Goal: Task Accomplishment & Management: Manage account settings

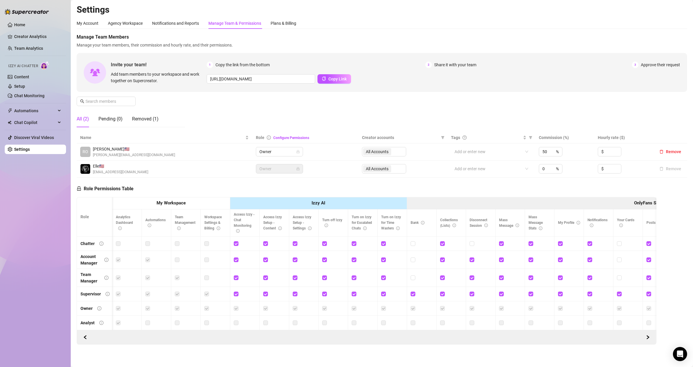
scroll to position [0, 39]
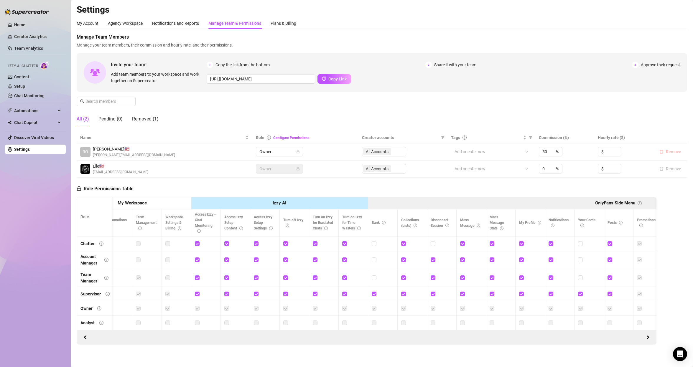
click at [666, 151] on span "Remove" at bounding box center [673, 151] width 15 height 5
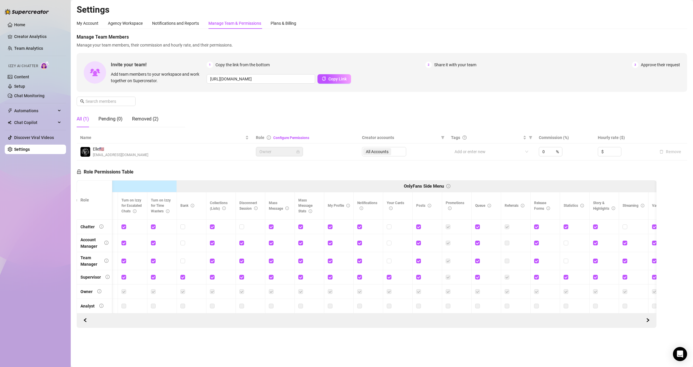
scroll to position [0, 0]
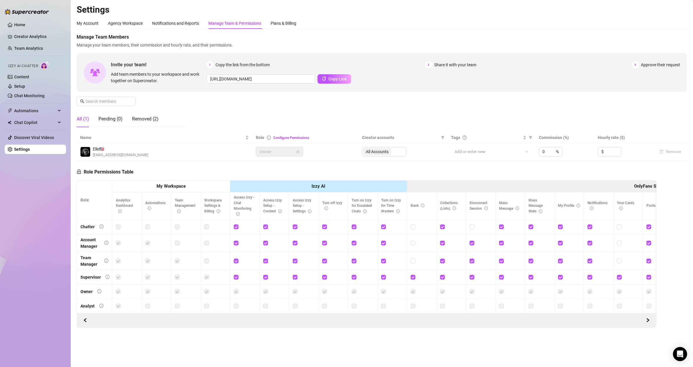
click at [283, 152] on span "Owner" at bounding box center [279, 151] width 40 height 9
click at [295, 154] on span "Owner" at bounding box center [279, 151] width 40 height 9
click at [19, 46] on link "Team Analytics" at bounding box center [28, 48] width 29 height 5
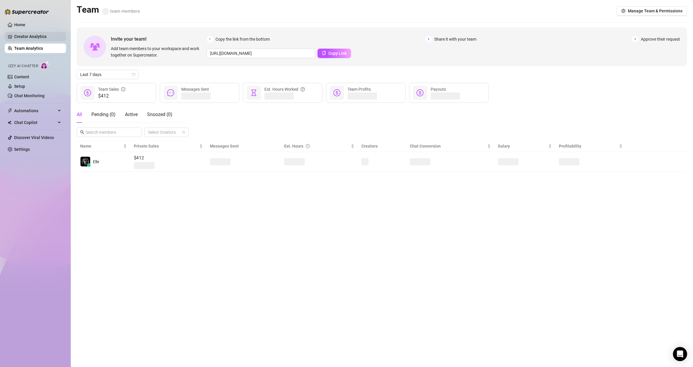
click at [22, 35] on link "Creator Analytics" at bounding box center [37, 36] width 47 height 9
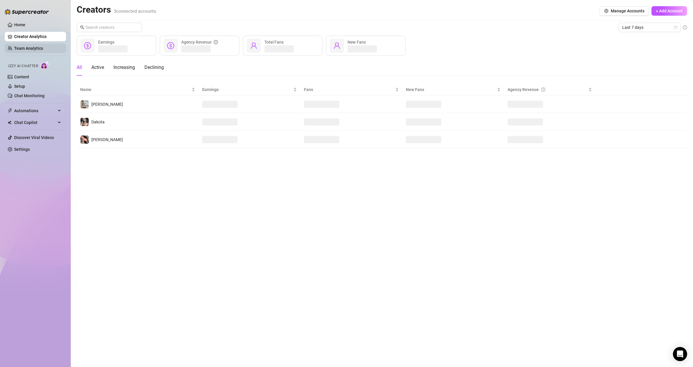
click at [22, 51] on link "Team Analytics" at bounding box center [28, 48] width 29 height 5
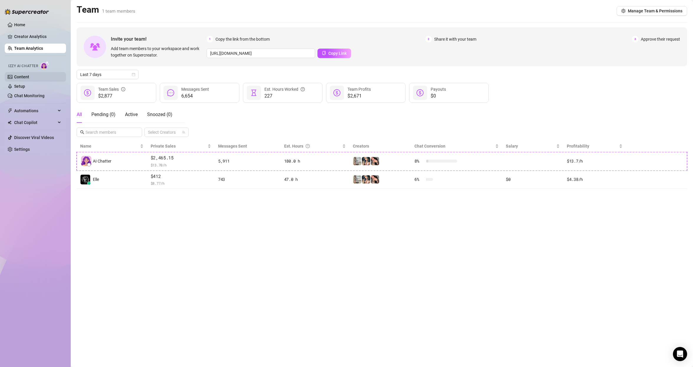
click at [19, 77] on link "Content" at bounding box center [21, 77] width 15 height 5
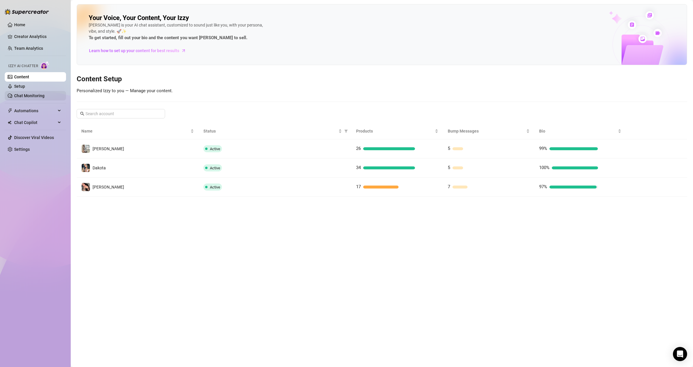
click at [27, 93] on link "Chat Monitoring" at bounding box center [29, 95] width 30 height 5
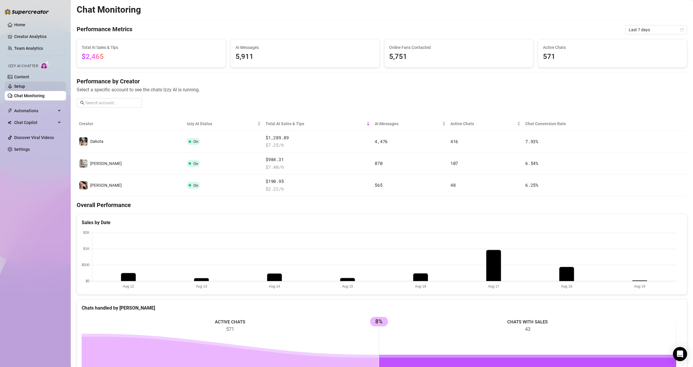
click at [25, 86] on link "Setup" at bounding box center [19, 86] width 11 height 5
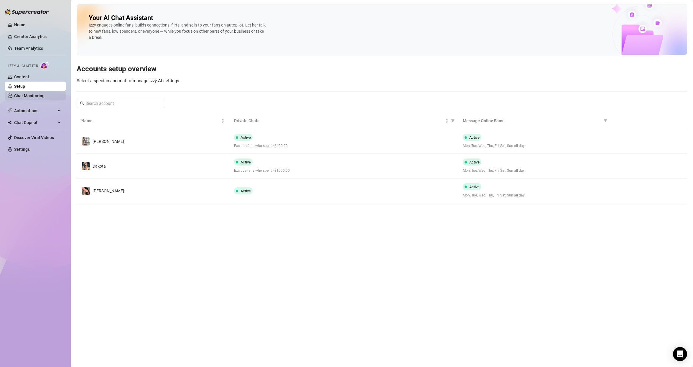
click at [27, 93] on link "Chat Monitoring" at bounding box center [29, 95] width 30 height 5
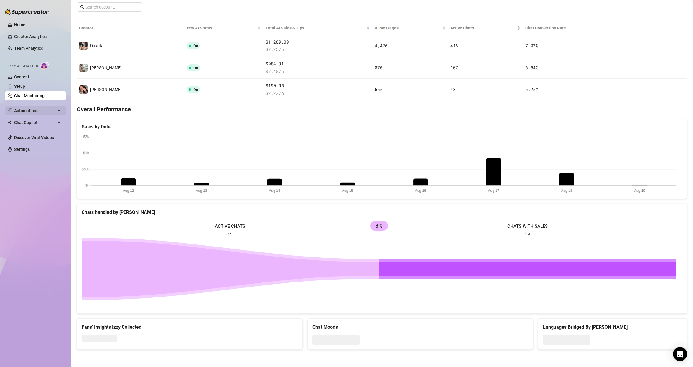
click at [36, 108] on span "Automations" at bounding box center [35, 110] width 42 height 9
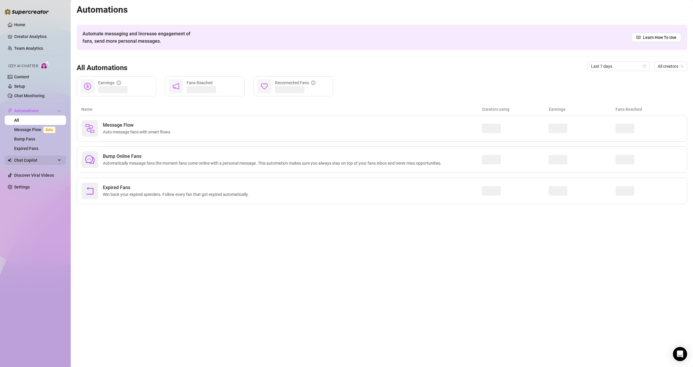
click at [51, 161] on span "Chat Copilot" at bounding box center [35, 160] width 42 height 9
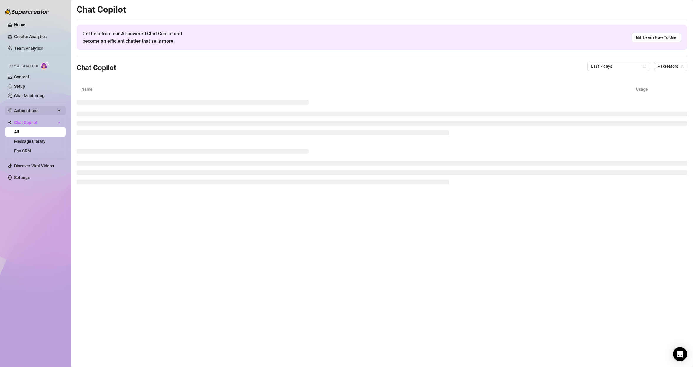
click at [32, 111] on span "Automations" at bounding box center [35, 110] width 42 height 9
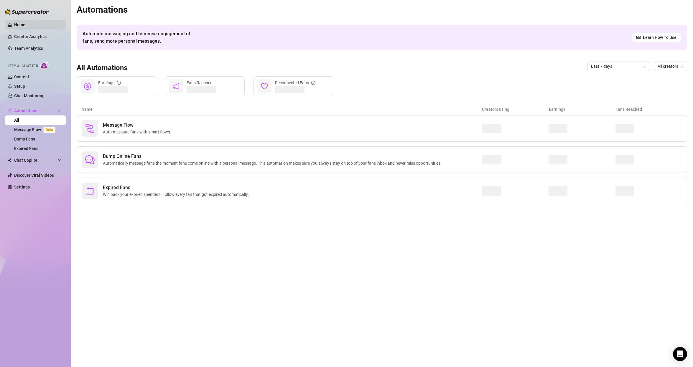
click at [24, 22] on link "Home" at bounding box center [19, 24] width 11 height 5
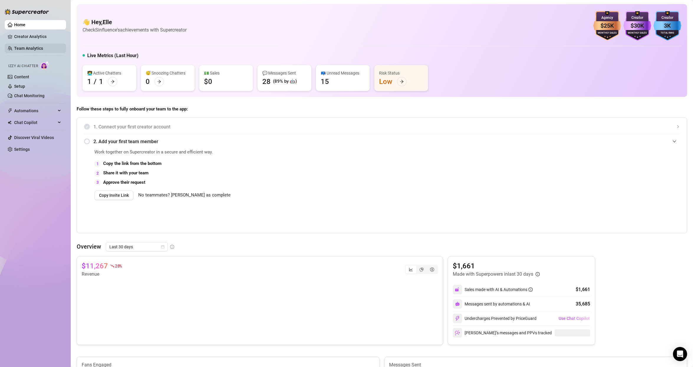
click at [30, 48] on link "Team Analytics" at bounding box center [28, 48] width 29 height 5
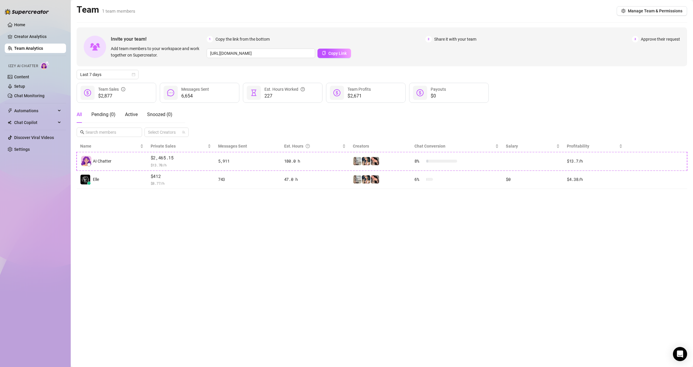
click at [35, 16] on div at bounding box center [27, 9] width 44 height 18
click at [25, 26] on link "Home" at bounding box center [19, 24] width 11 height 5
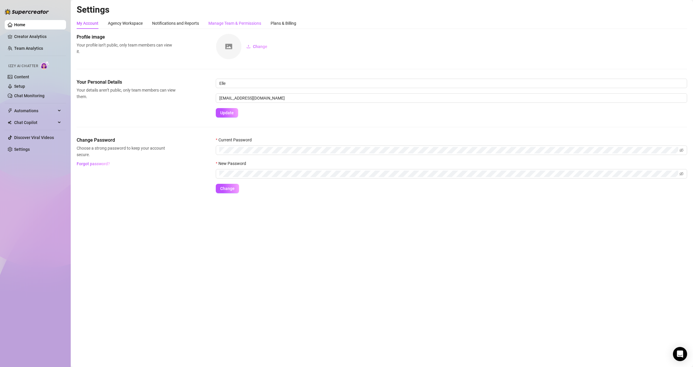
click at [248, 20] on div "Manage Team & Permissions" at bounding box center [234, 23] width 53 height 6
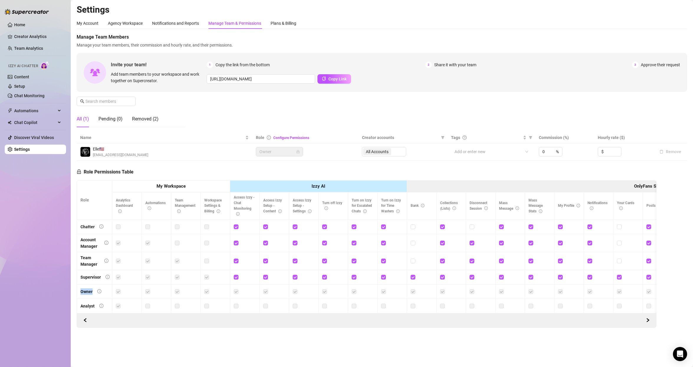
drag, startPoint x: 79, startPoint y: 292, endPoint x: 97, endPoint y: 295, distance: 18.5
click at [97, 295] on td "Owner" at bounding box center [94, 292] width 35 height 14
drag, startPoint x: 80, startPoint y: 289, endPoint x: 86, endPoint y: 276, distance: 15.2
click at [79, 289] on td "Owner" at bounding box center [94, 292] width 35 height 14
drag, startPoint x: 83, startPoint y: 279, endPoint x: 106, endPoint y: 278, distance: 23.3
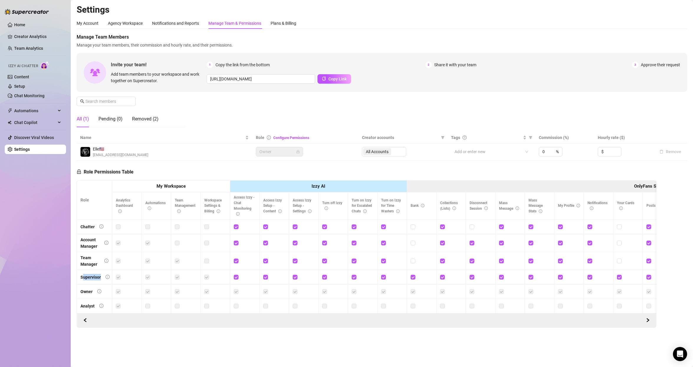
click at [106, 278] on div "Supervisor" at bounding box center [94, 277] width 29 height 6
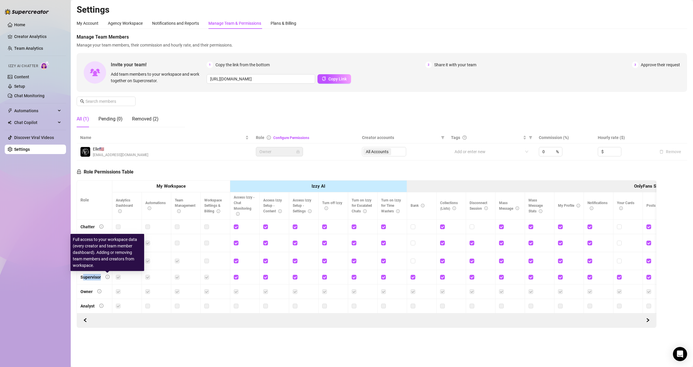
click at [98, 277] on div "Supervisor" at bounding box center [90, 277] width 20 height 6
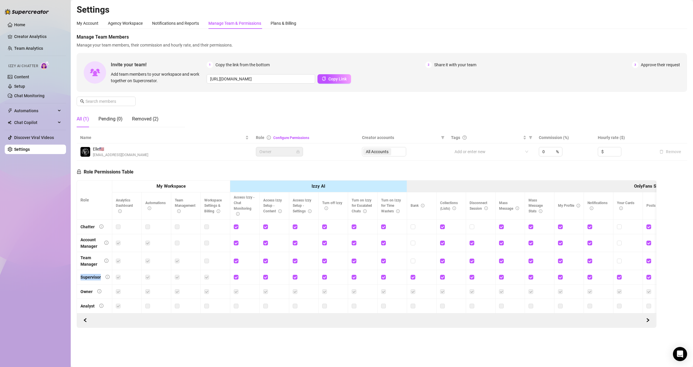
drag, startPoint x: 80, startPoint y: 276, endPoint x: 101, endPoint y: 276, distance: 21.5
click at [101, 276] on td "Supervisor" at bounding box center [94, 277] width 35 height 14
click at [72, 273] on div "Same permissions as Supervisor + Access to billing and workspace general settin…" at bounding box center [99, 273] width 74 height 24
click at [81, 276] on div "Supervisor" at bounding box center [90, 277] width 20 height 6
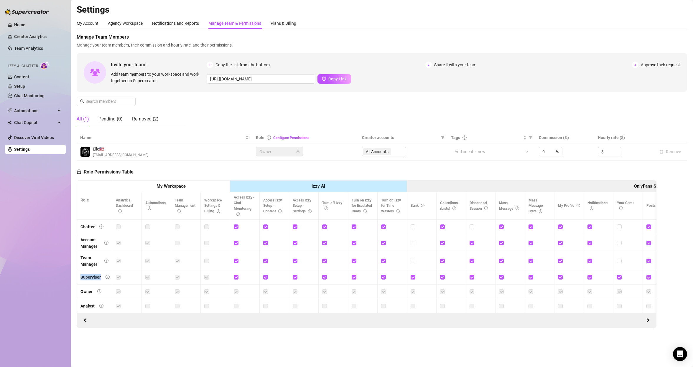
click at [95, 279] on div "Supervisor" at bounding box center [90, 277] width 20 height 6
click at [110, 154] on span "[EMAIL_ADDRESS][DOMAIN_NAME]" at bounding box center [120, 155] width 55 height 6
click at [85, 153] on img at bounding box center [85, 152] width 10 height 10
click at [27, 150] on link "Settings" at bounding box center [22, 149] width 16 height 5
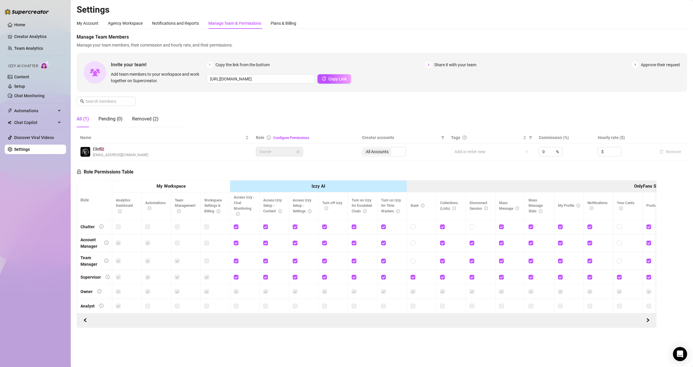
click at [106, 149] on span "Elle 🇺🇸" at bounding box center [120, 149] width 55 height 6
click at [99, 162] on div "Role Permissions Table" at bounding box center [105, 171] width 57 height 20
click at [101, 156] on span "[EMAIL_ADDRESS][DOMAIN_NAME]" at bounding box center [120, 155] width 55 height 6
click at [19, 20] on ul "Home Creator Analytics Team Analytics Izzy AI Chatter Content Setup Chat Monito…" at bounding box center [35, 87] width 61 height 139
drag, startPoint x: 295, startPoint y: 21, endPoint x: 288, endPoint y: 25, distance: 7.4
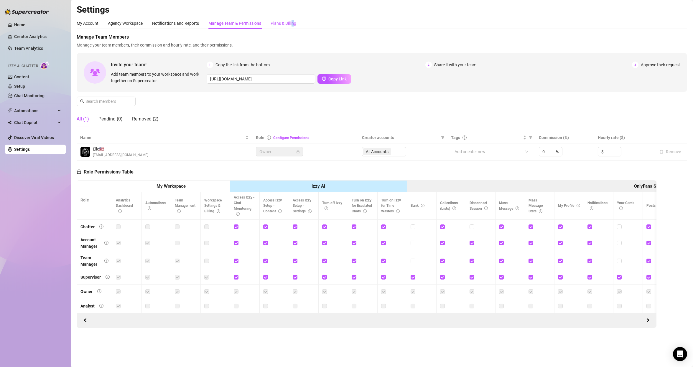
click at [294, 22] on div "Plans & Billing" at bounding box center [284, 23] width 26 height 6
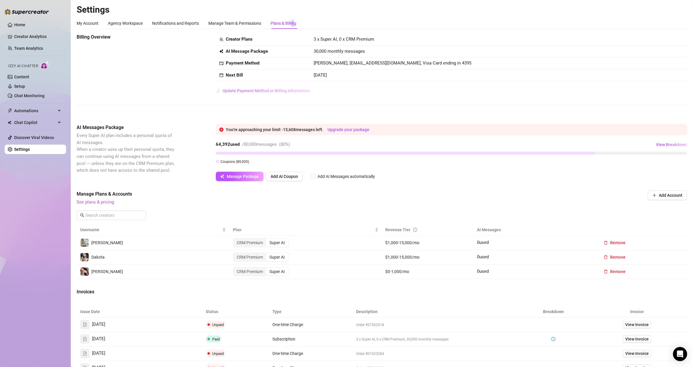
click at [264, 91] on span "Update Payment Method or Billing Information" at bounding box center [266, 90] width 87 height 5
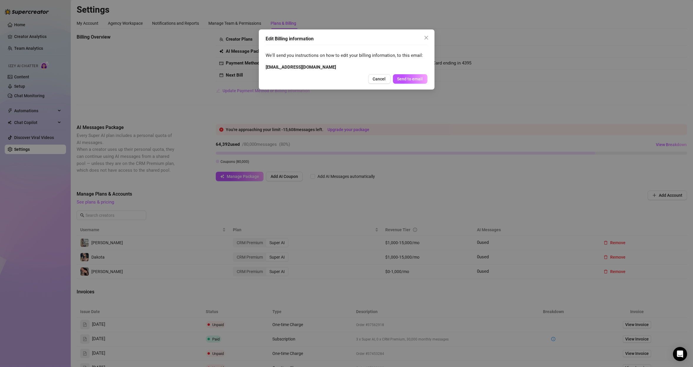
click at [264, 91] on div "Edit Billing information We'll send you instructions on how to edit your billin…" at bounding box center [346, 183] width 693 height 367
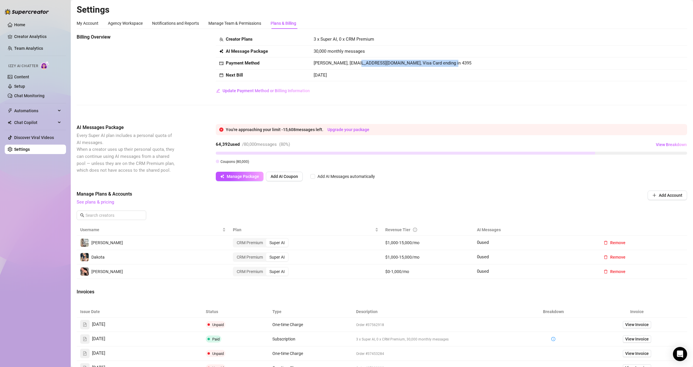
drag, startPoint x: 350, startPoint y: 63, endPoint x: 442, endPoint y: 70, distance: 92.0
click at [440, 70] on tbody "Creator Plans 3 x Super AI, 0 x CRM Premium AI Message Package 30,000 monthly m…" at bounding box center [451, 58] width 471 height 48
drag, startPoint x: 434, startPoint y: 78, endPoint x: 424, endPoint y: 87, distance: 13.8
click at [433, 78] on td "[DATE]" at bounding box center [498, 76] width 377 height 12
click at [417, 92] on div "Creator Plans 3 x Super AI, 0 x CRM Premium AI Message Package 30,000 monthly m…" at bounding box center [451, 65] width 471 height 62
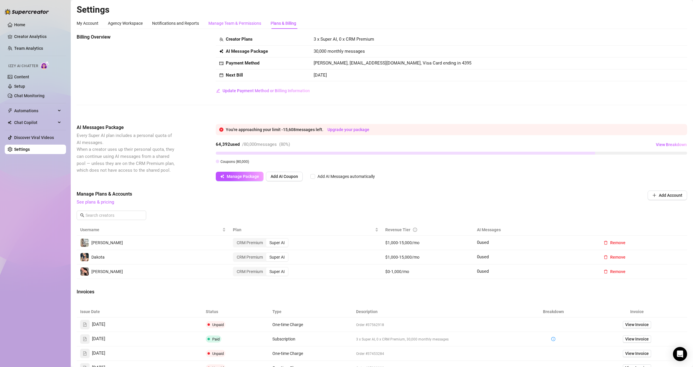
click at [240, 24] on div "Manage Team & Permissions" at bounding box center [234, 23] width 53 height 6
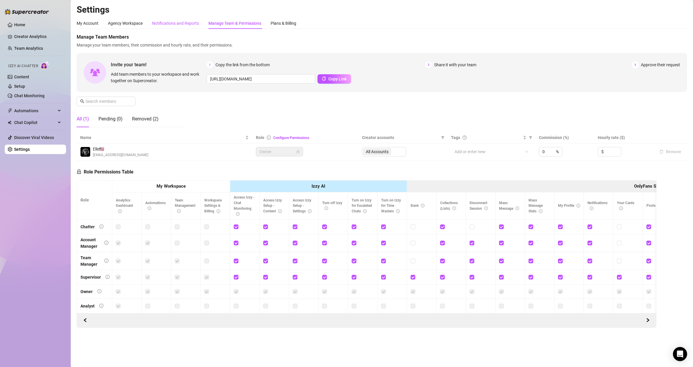
click at [166, 25] on div "Notifications and Reports" at bounding box center [175, 23] width 47 height 6
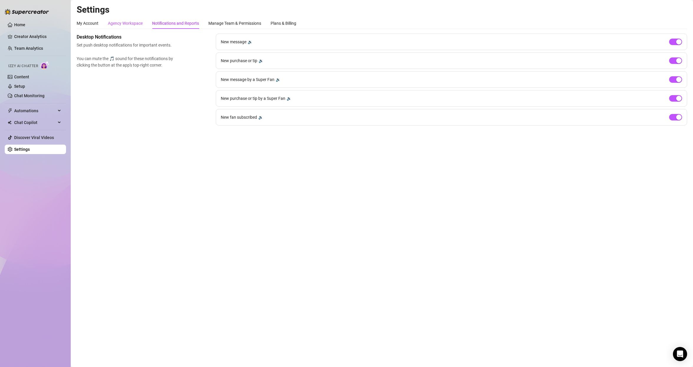
click at [128, 22] on div "Agency Workspace" at bounding box center [125, 23] width 35 height 6
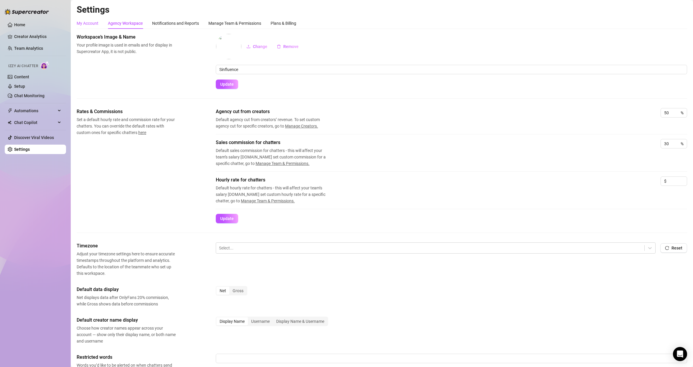
click at [95, 22] on div "My Account" at bounding box center [88, 23] width 22 height 6
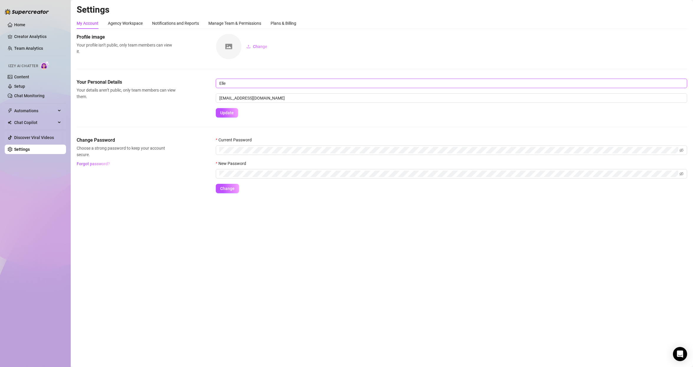
click at [246, 79] on input "Elle" at bounding box center [451, 83] width 471 height 9
drag, startPoint x: 250, startPoint y: 84, endPoint x: 258, endPoint y: 88, distance: 8.7
click at [258, 88] on input "[PERSON_NAME] St [PERSON_NAME]" at bounding box center [451, 83] width 471 height 9
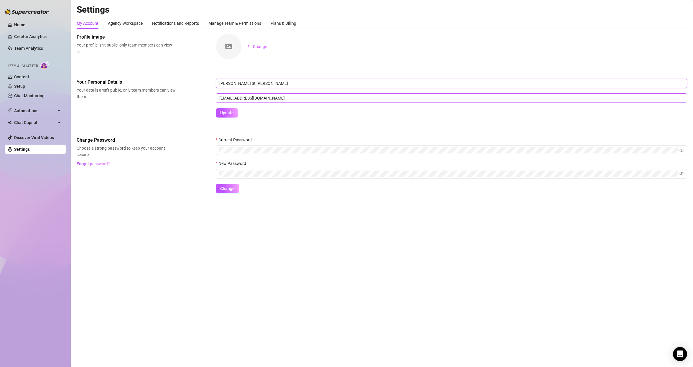
type input "[PERSON_NAME] St [PERSON_NAME]"
click at [260, 99] on input "[EMAIL_ADDRESS][DOMAIN_NAME]" at bounding box center [451, 97] width 471 height 9
click at [266, 94] on input "[EMAIL_ADDRESS][DOMAIN_NAME]" at bounding box center [451, 97] width 471 height 9
drag, startPoint x: 266, startPoint y: 97, endPoint x: 213, endPoint y: 98, distance: 52.2
click at [213, 98] on div "Your Personal Details Your details aren’t public, only team members can view th…" at bounding box center [382, 98] width 611 height 39
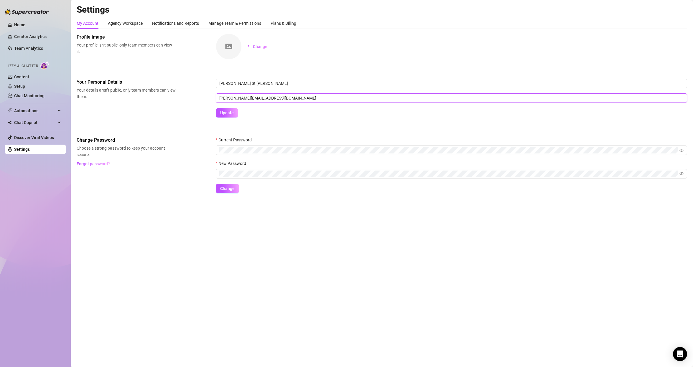
type input "[PERSON_NAME][EMAIL_ADDRESS][DOMAIN_NAME]"
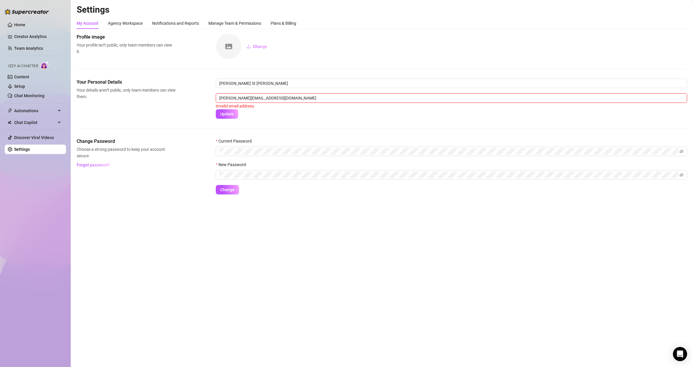
drag, startPoint x: 296, startPoint y: 99, endPoint x: -26, endPoint y: 102, distance: 321.9
click at [0, 102] on html "Home Creator Analytics Team Analytics Izzy AI Chatter Content Setup Chat Monito…" at bounding box center [346, 183] width 693 height 367
type input "c"
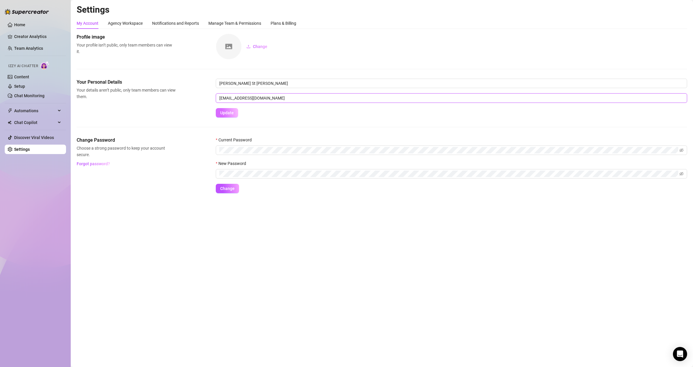
type input "[EMAIL_ADDRESS][DOMAIN_NAME]"
click at [226, 115] on span "Update" at bounding box center [227, 113] width 14 height 5
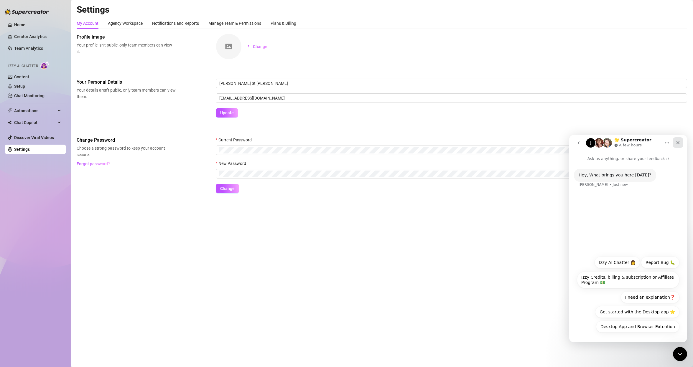
click at [678, 141] on icon "Close" at bounding box center [677, 142] width 5 height 5
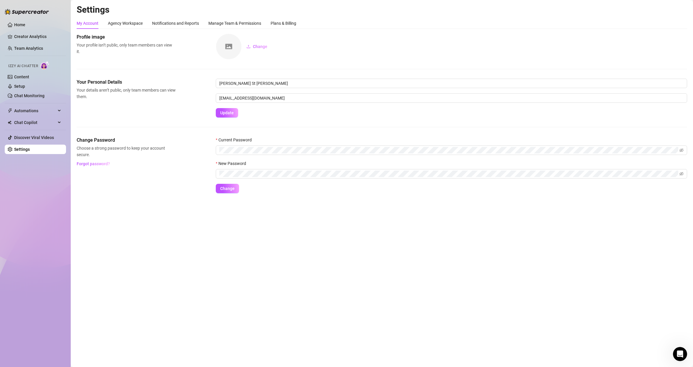
click at [22, 147] on link "Settings" at bounding box center [22, 149] width 16 height 5
click at [33, 138] on link "Discover Viral Videos" at bounding box center [34, 137] width 40 height 5
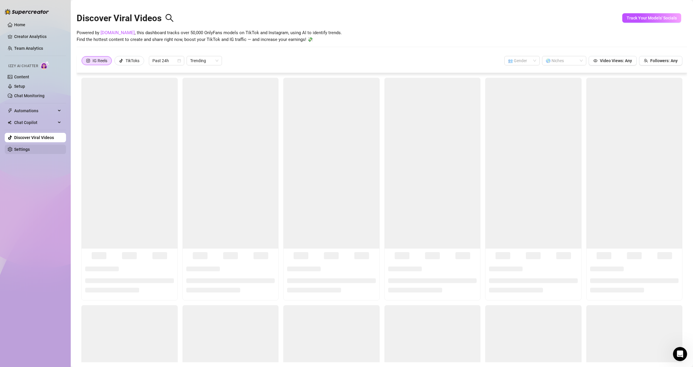
click at [30, 152] on link "Settings" at bounding box center [22, 149] width 16 height 5
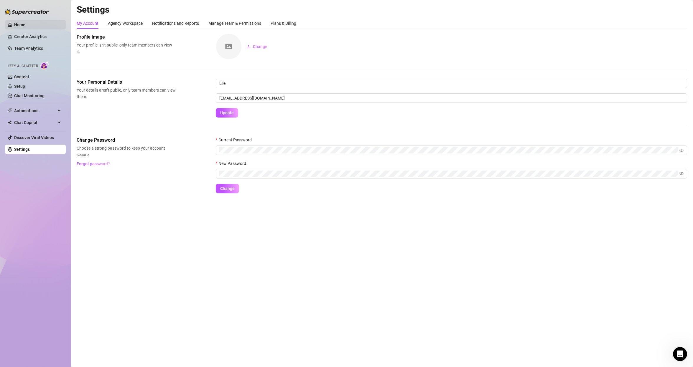
click at [24, 26] on link "Home" at bounding box center [19, 24] width 11 height 5
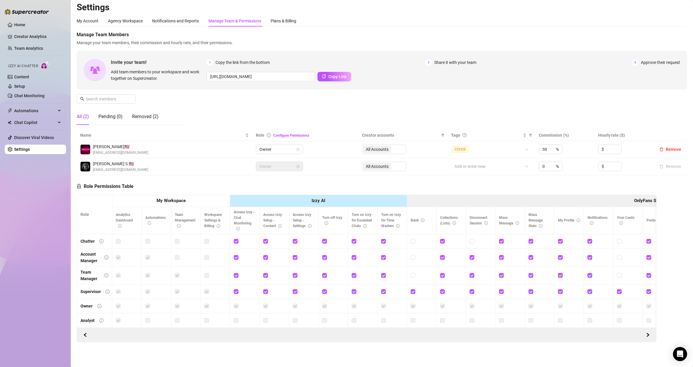
scroll to position [8, 0]
click at [12, 124] on span at bounding box center [10, 123] width 5 height 4
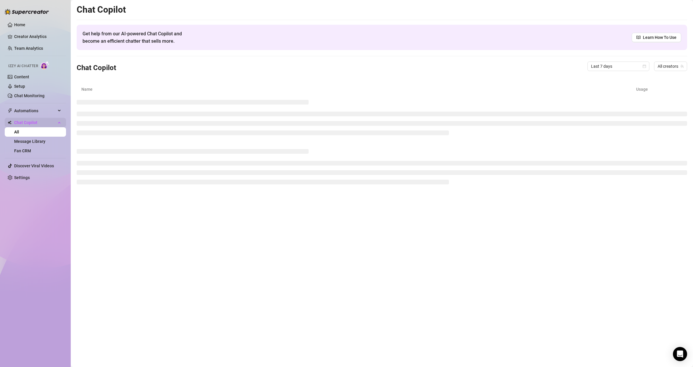
click at [17, 119] on span "Chat Copilot" at bounding box center [35, 122] width 42 height 9
click at [24, 108] on span "Automations" at bounding box center [35, 110] width 42 height 9
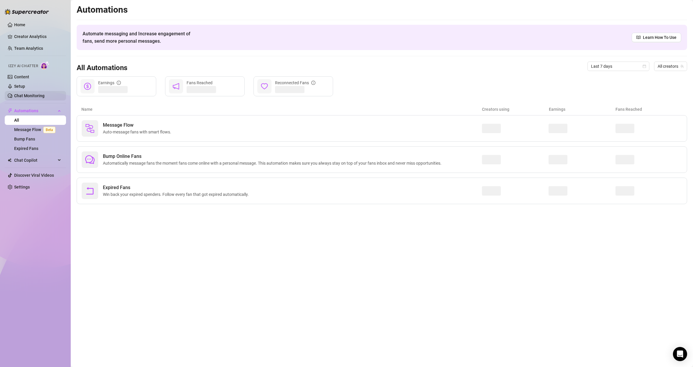
click at [29, 97] on link "Chat Monitoring" at bounding box center [29, 95] width 30 height 5
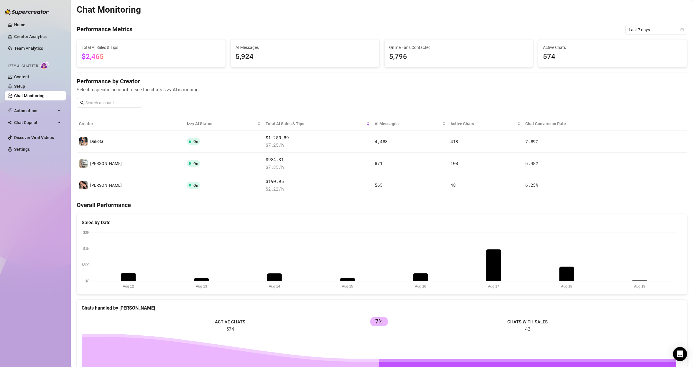
drag, startPoint x: 381, startPoint y: 323, endPoint x: 419, endPoint y: 325, distance: 37.8
click at [353, 208] on rect at bounding box center [379, 360] width 595 height 88
drag, startPoint x: 377, startPoint y: 361, endPoint x: 225, endPoint y: 360, distance: 152.1
click at [225, 208] on g "ACTIVE CHATS 574 CHATS WITH SALES 43 7%" at bounding box center [379, 358] width 595 height 82
click at [231, 208] on rect at bounding box center [379, 360] width 595 height 88
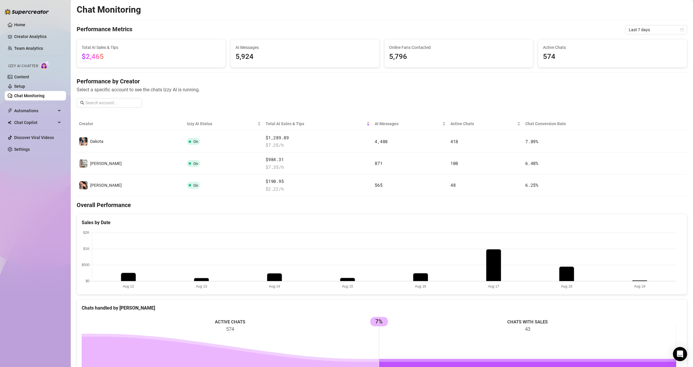
click at [239, 208] on div "Chats handled by [PERSON_NAME]" at bounding box center [382, 308] width 601 height 7
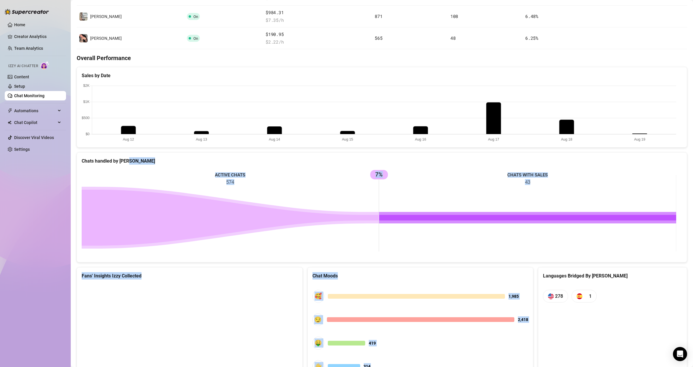
scroll to position [181, 0]
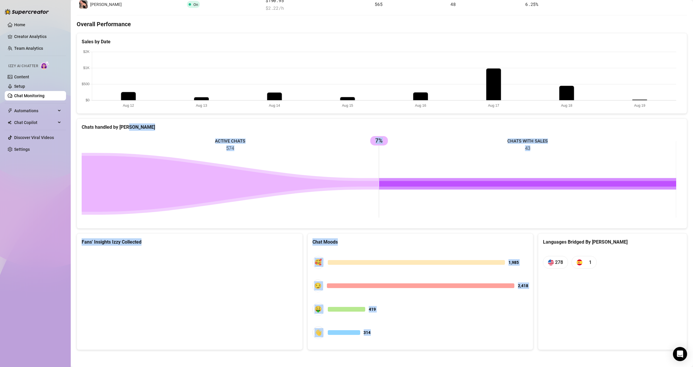
drag, startPoint x: 189, startPoint y: 308, endPoint x: 421, endPoint y: 374, distance: 241.3
click at [353, 208] on html "Home Creator Analytics Team Analytics Izzy AI Chatter Content Setup Chat Monito…" at bounding box center [346, 183] width 693 height 367
click at [353, 208] on div "Chat Moods" at bounding box center [420, 241] width 216 height 7
drag, startPoint x: 221, startPoint y: 305, endPoint x: 233, endPoint y: 259, distance: 46.5
click at [233, 208] on canvas at bounding box center [189, 294] width 214 height 88
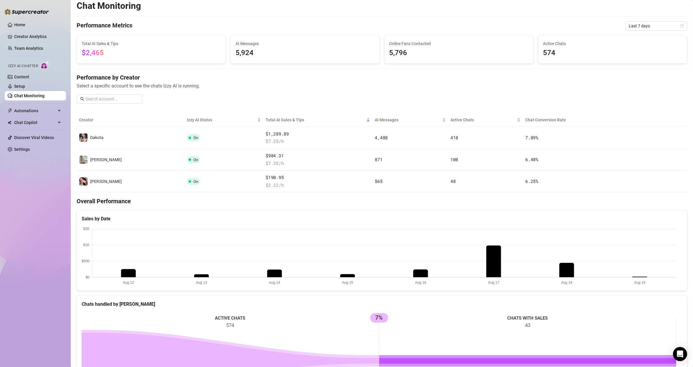
scroll to position [0, 0]
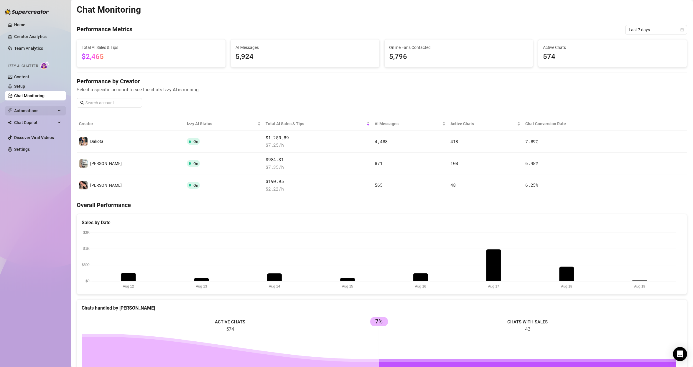
click at [34, 108] on span "Automations" at bounding box center [35, 110] width 42 height 9
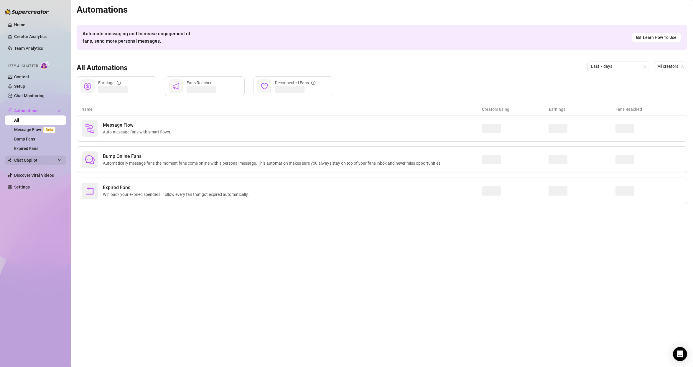
click at [21, 161] on span "Chat Copilot" at bounding box center [35, 160] width 42 height 9
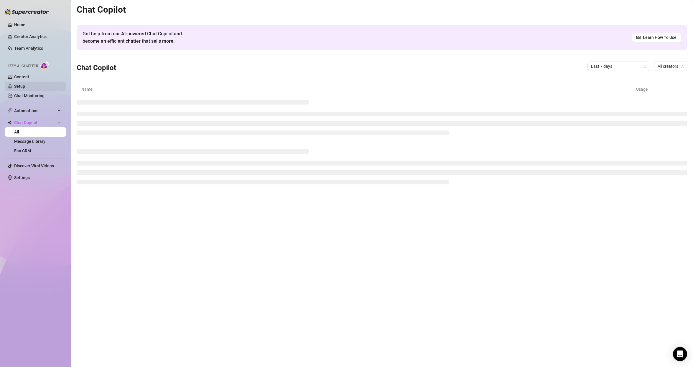
click at [25, 89] on link "Setup" at bounding box center [19, 86] width 11 height 5
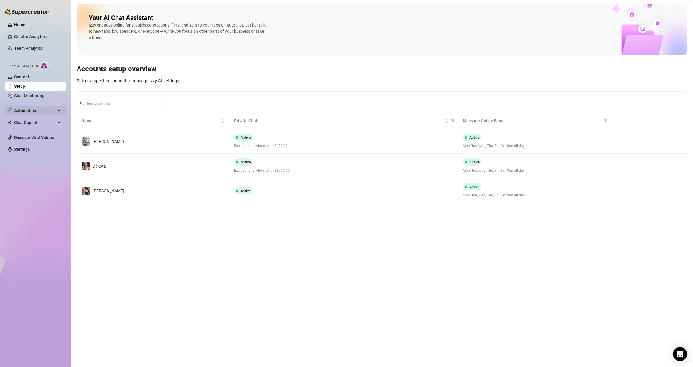
click at [27, 111] on span "Automations" at bounding box center [35, 110] width 42 height 9
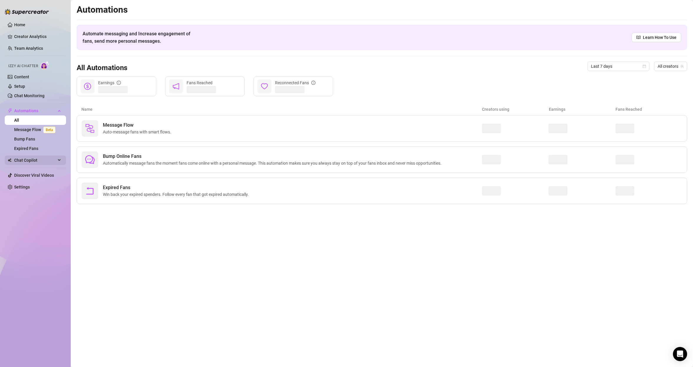
click at [29, 159] on span "Chat Copilot" at bounding box center [35, 160] width 42 height 9
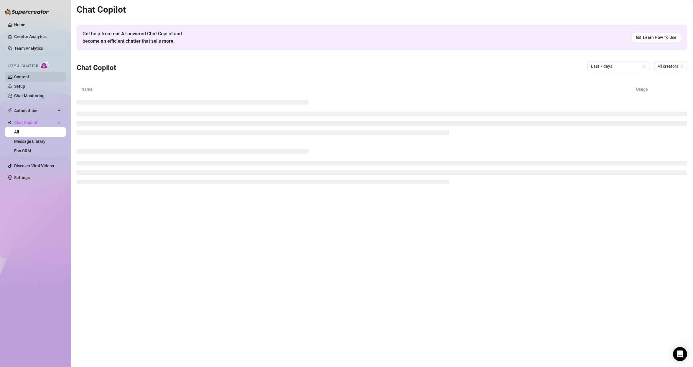
click at [29, 79] on link "Content" at bounding box center [21, 77] width 15 height 5
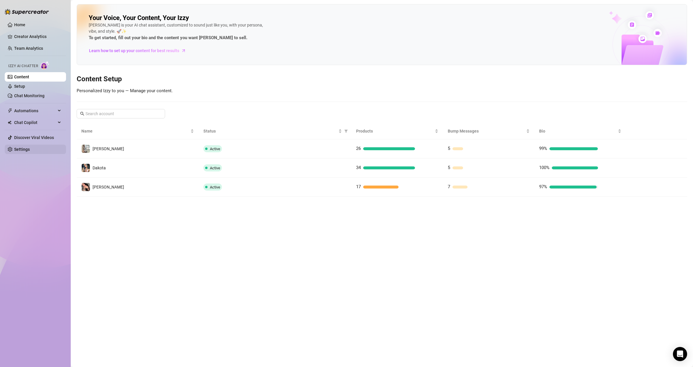
click at [30, 148] on link "Settings" at bounding box center [22, 149] width 16 height 5
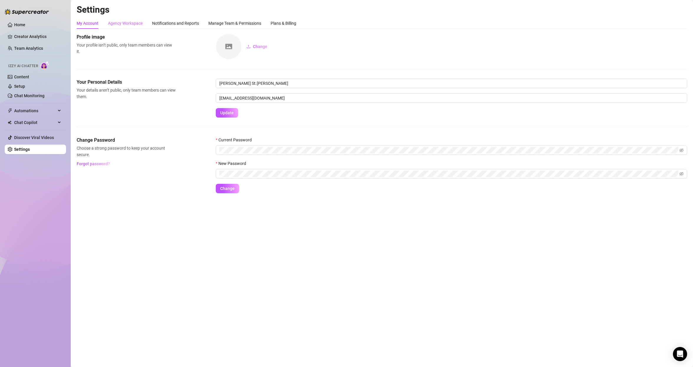
click at [126, 20] on div "Agency Workspace" at bounding box center [125, 23] width 35 height 11
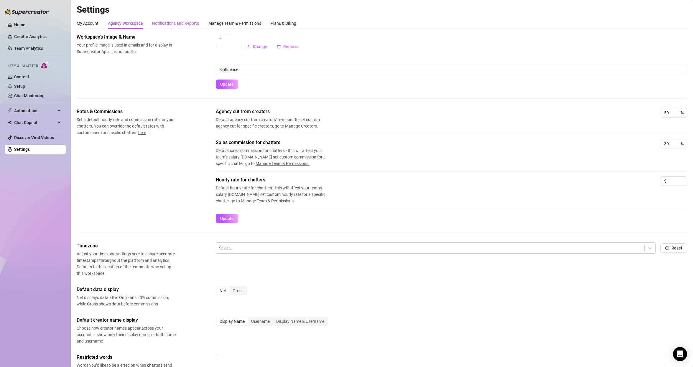
click at [152, 22] on div "Notifications and Reports" at bounding box center [175, 23] width 47 height 6
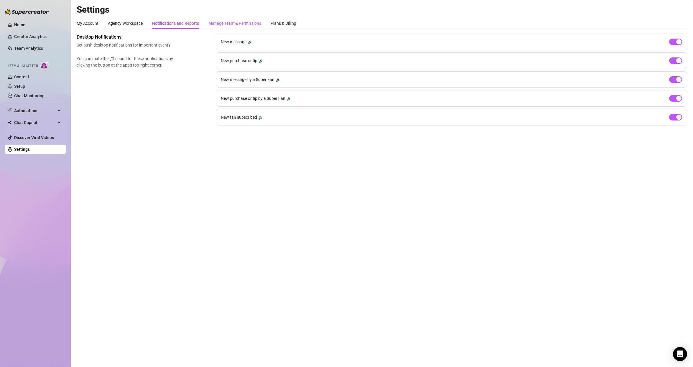
click at [223, 22] on div "Manage Team & Permissions" at bounding box center [234, 23] width 53 height 6
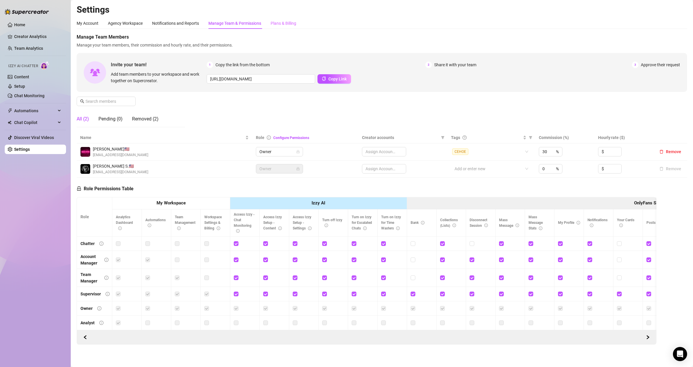
click at [275, 19] on div "Plans & Billing" at bounding box center [284, 23] width 26 height 11
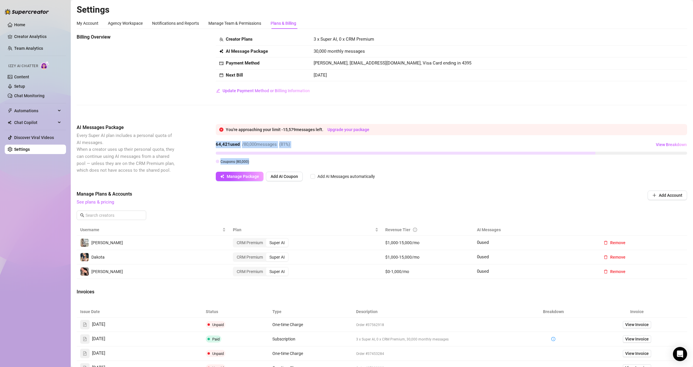
drag, startPoint x: 205, startPoint y: 140, endPoint x: 277, endPoint y: 160, distance: 74.1
click at [277, 160] on div "AI Messages Package Every Super AI plan includes a personal quota of AI message…" at bounding box center [382, 152] width 611 height 57
click at [283, 160] on div "Coupons ( 80,000 )" at bounding box center [451, 161] width 471 height 6
click at [234, 178] on span "Manage Package" at bounding box center [243, 176] width 32 height 5
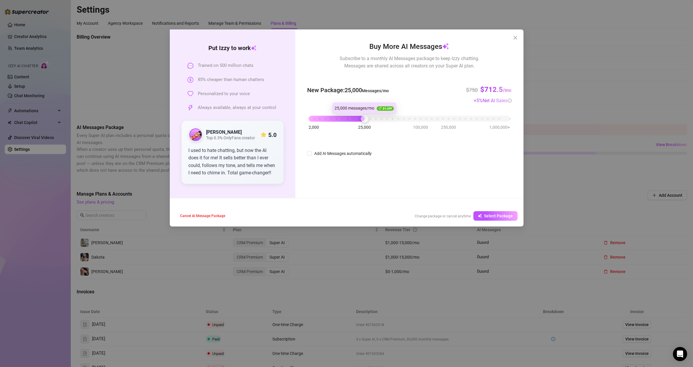
click at [353, 123] on div "2,000 25,000 100,000 250,000 1,000,000+" at bounding box center [409, 119] width 204 height 16
drag, startPoint x: 364, startPoint y: 120, endPoint x: 382, endPoint y: 122, distance: 18.1
click at [353, 122] on div at bounding box center [382, 119] width 8 height 8
click at [353, 208] on span "Select Package" at bounding box center [498, 216] width 29 height 5
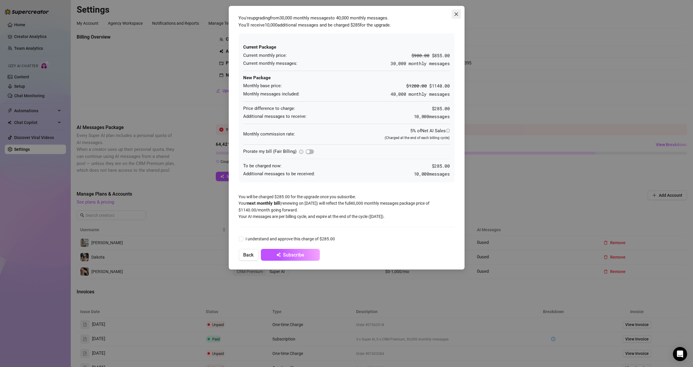
click at [353, 12] on icon "close" at bounding box center [456, 14] width 5 height 5
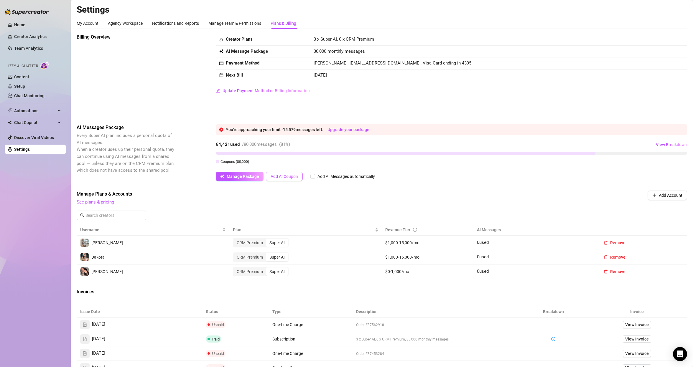
click at [285, 177] on span "Add AI Coupon" at bounding box center [284, 176] width 27 height 5
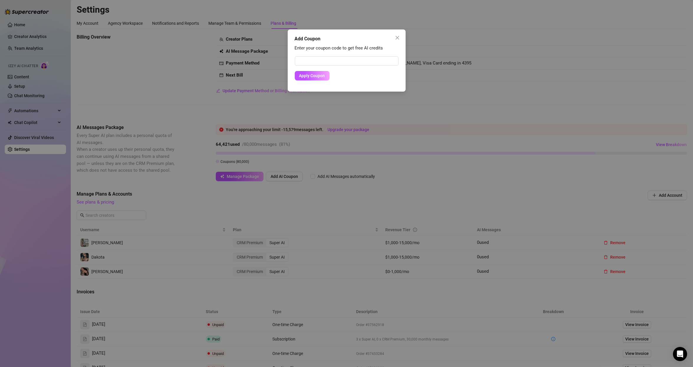
click at [310, 70] on form "Apply Coupon" at bounding box center [347, 68] width 104 height 24
click at [353, 34] on button "Close" at bounding box center [397, 37] width 9 height 9
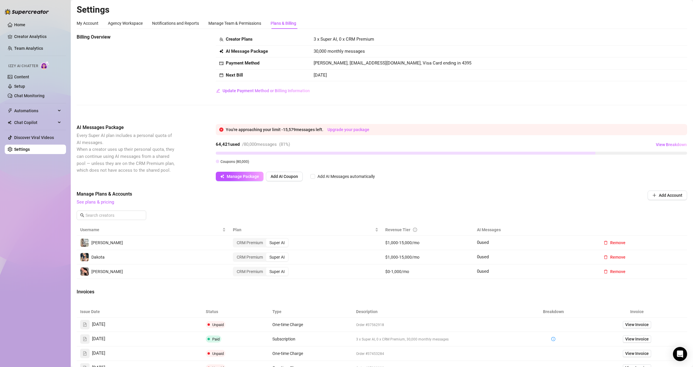
click at [339, 131] on link "Upgrade your package" at bounding box center [349, 129] width 42 height 5
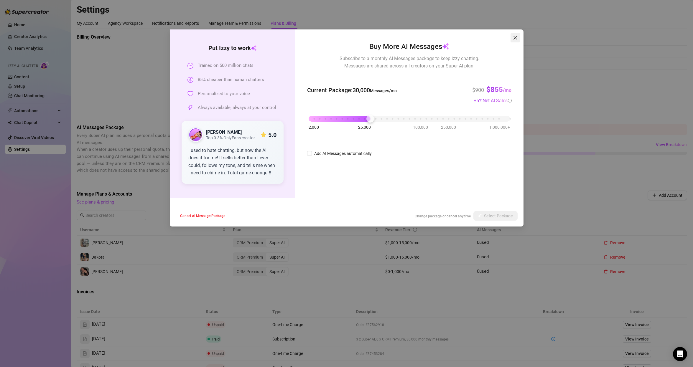
click at [353, 35] on span "Close" at bounding box center [515, 37] width 9 height 5
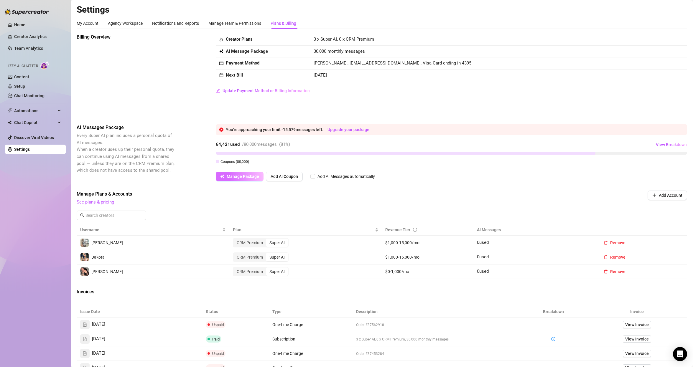
click at [240, 173] on button "Manage Package" at bounding box center [240, 176] width 48 height 9
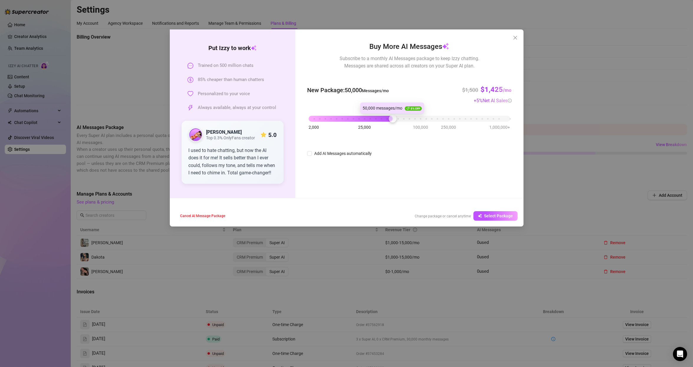
drag, startPoint x: 370, startPoint y: 118, endPoint x: 385, endPoint y: 116, distance: 14.8
click at [353, 116] on div at bounding box center [393, 119] width 8 height 8
click at [353, 38] on icon "close" at bounding box center [515, 37] width 5 height 5
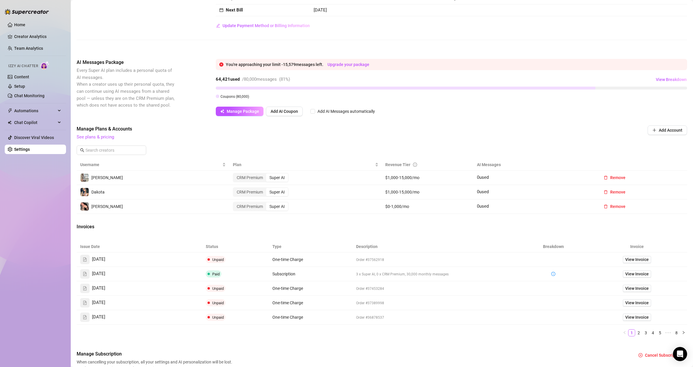
scroll to position [71, 0]
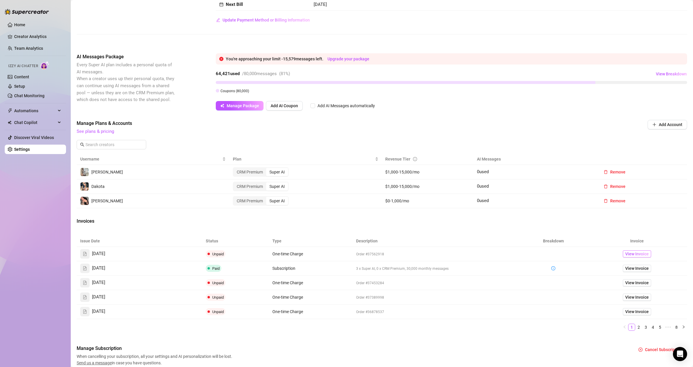
click at [353, 208] on span "View Invoice" at bounding box center [637, 254] width 24 height 6
click at [353, 177] on td "0 used" at bounding box center [534, 172] width 122 height 14
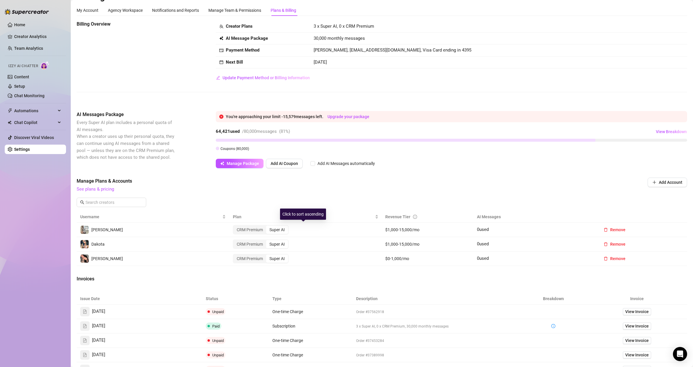
scroll to position [0, 0]
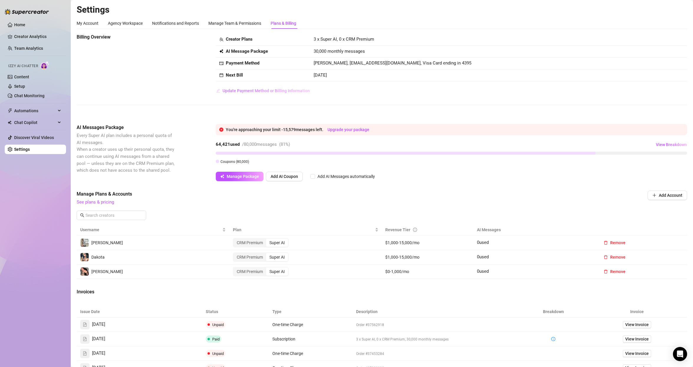
click at [244, 93] on span "Update Payment Method or Billing Information" at bounding box center [266, 90] width 87 height 5
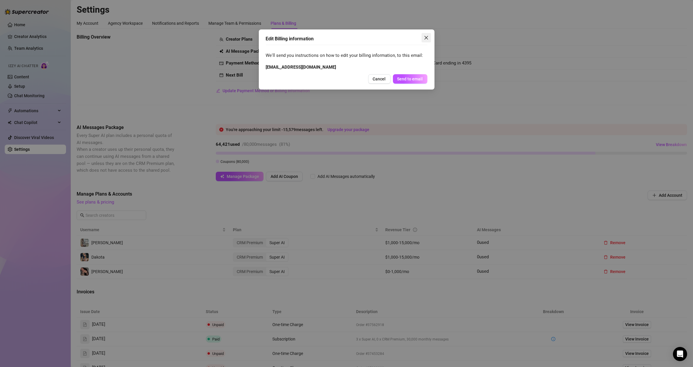
click at [353, 36] on icon "close" at bounding box center [426, 37] width 5 height 5
